Goal: Ask a question

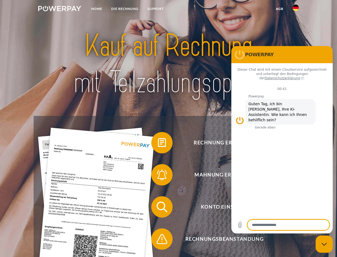
click at [60, 9] on img at bounding box center [59, 8] width 43 height 5
click at [296, 9] on img at bounding box center [296, 8] width 6 height 6
click at [280, 9] on link "agb" at bounding box center [280, 9] width 17 height 10
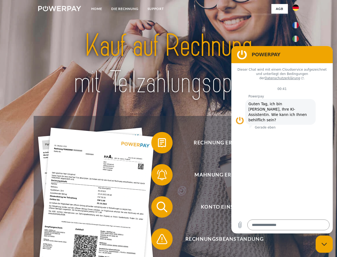
click at [158, 143] on span at bounding box center [154, 142] width 27 height 27
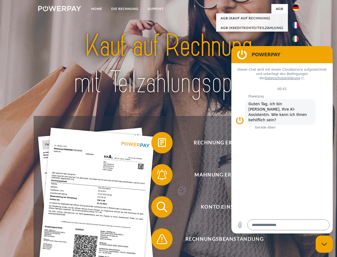
click at [158, 176] on span at bounding box center [154, 174] width 27 height 27
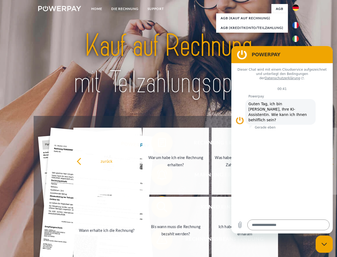
click at [158, 208] on link "Bis wann muss die Rechnung bezahlt werden?" at bounding box center [176, 229] width 67 height 67
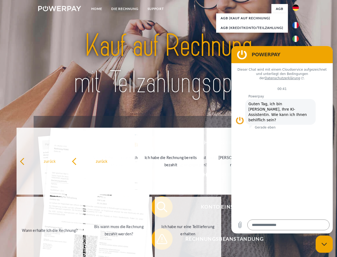
click at [158, 240] on span at bounding box center [154, 238] width 27 height 27
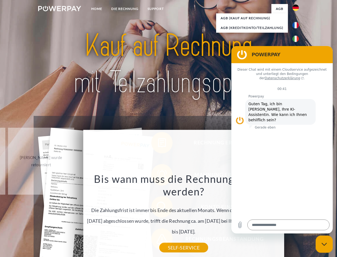
click at [325, 244] on icon "Messaging-Fenster schließen" at bounding box center [325, 243] width 6 height 3
type textarea "*"
